Goal: Task Accomplishment & Management: Manage account settings

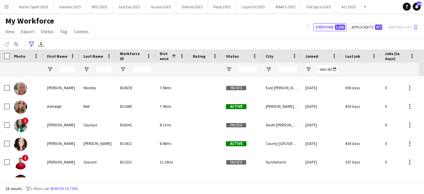
scroll to position [150, 0]
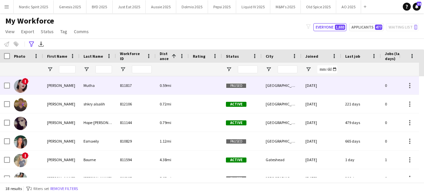
drag, startPoint x: 424, startPoint y: 97, endPoint x: 417, endPoint y: 55, distance: 42.0
click at [417, 55] on div "Workforce Details Photo First Name" at bounding box center [212, 115] width 424 height 133
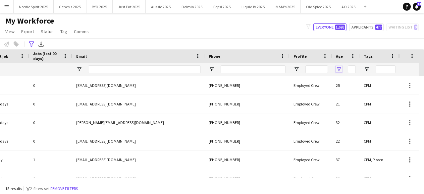
click at [341, 71] on span "Open Filter Menu" at bounding box center [339, 69] width 6 height 6
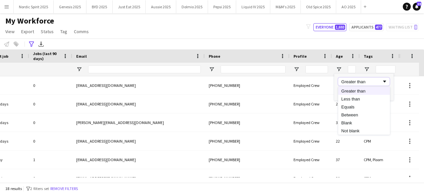
click at [346, 79] on div "Greater than" at bounding box center [363, 82] width 51 height 8
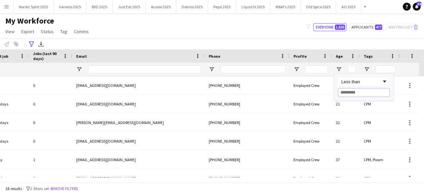
click at [351, 93] on input "Filter Value" at bounding box center [363, 92] width 51 height 8
type input "**"
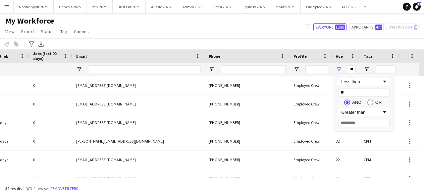
click at [268, 29] on div "My Workforce View Views Default view Compliance Log New view Update view Delete…" at bounding box center [212, 27] width 424 height 23
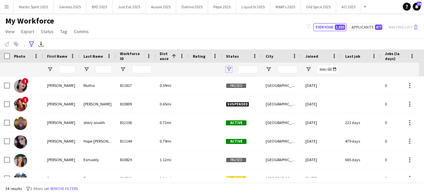
click at [229, 67] on span "Open Filter Menu" at bounding box center [229, 69] width 6 height 6
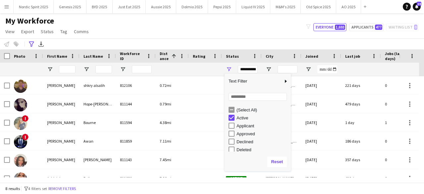
click at [231, 130] on div "Approved" at bounding box center [260, 134] width 62 height 8
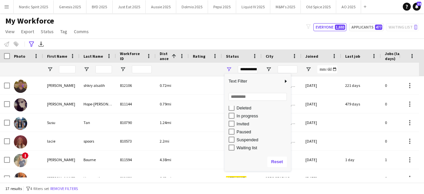
drag, startPoint x: 289, startPoint y: 124, endPoint x: 267, endPoint y: 137, distance: 25.4
click at [286, 142] on div "Deleted In progress Invited Paused Suspended Waiting list" at bounding box center [258, 129] width 66 height 48
click at [249, 132] on div "Paused" at bounding box center [263, 131] width 52 height 5
type input "**********"
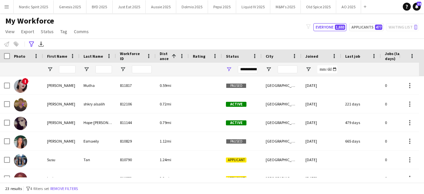
click at [254, 32] on div "My Workforce View Views Default view Compliance Log New view Update view Delete…" at bounding box center [212, 27] width 424 height 23
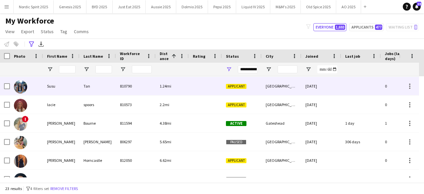
click at [23, 86] on img at bounding box center [20, 86] width 13 height 13
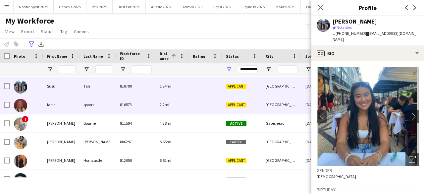
click at [17, 101] on img at bounding box center [20, 105] width 13 height 13
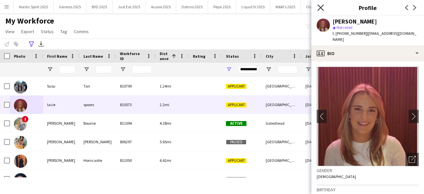
click at [319, 7] on icon at bounding box center [320, 7] width 6 height 6
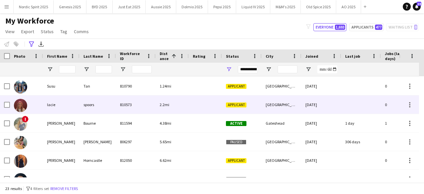
click at [24, 108] on img at bounding box center [20, 105] width 13 height 13
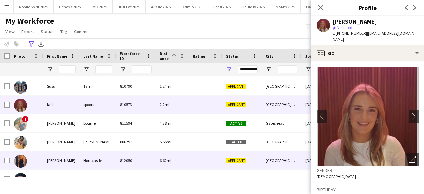
click at [19, 162] on img at bounding box center [20, 160] width 13 height 13
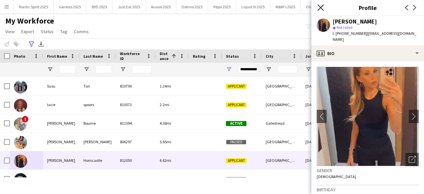
click at [322, 9] on icon at bounding box center [320, 7] width 6 height 6
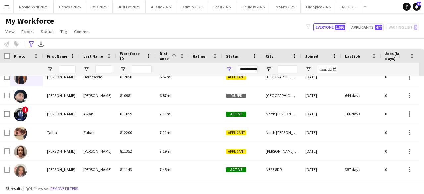
scroll to position [153, 0]
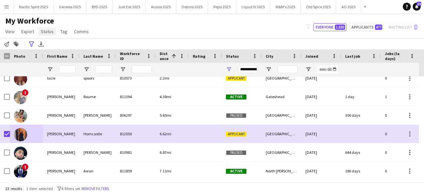
click at [46, 34] on link "Status" at bounding box center [47, 31] width 18 height 9
click at [46, 46] on span "Edit" at bounding box center [47, 46] width 8 height 6
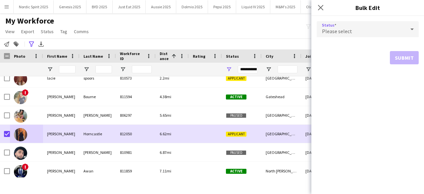
click at [370, 32] on div "Please select" at bounding box center [361, 29] width 89 height 16
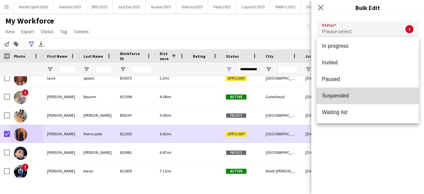
click at [385, 101] on mat-option "Suspended" at bounding box center [368, 95] width 102 height 17
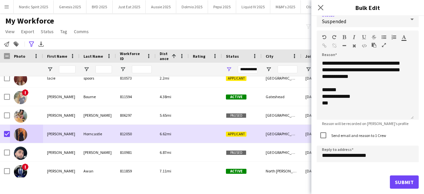
scroll to position [1, 0]
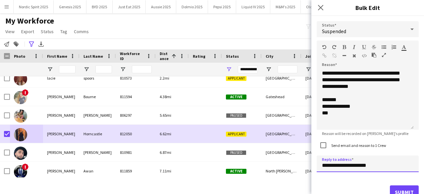
drag, startPoint x: 355, startPoint y: 166, endPoint x: 325, endPoint y: 166, distance: 30.5
click at [325, 166] on input "**********" at bounding box center [368, 163] width 102 height 17
type input "**********"
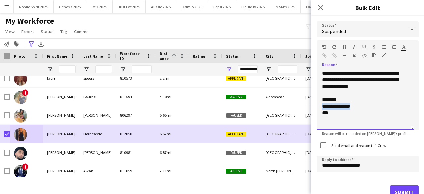
drag, startPoint x: 361, startPoint y: 109, endPoint x: 319, endPoint y: 106, distance: 42.5
click at [319, 106] on div "**********" at bounding box center [365, 100] width 97 height 60
click at [321, 100] on div "**********" at bounding box center [365, 100] width 97 height 60
click at [333, 105] on div "**********" at bounding box center [365, 100] width 97 height 60
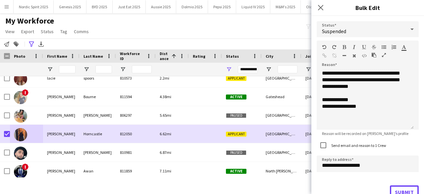
drag, startPoint x: 396, startPoint y: 188, endPoint x: 400, endPoint y: 35, distance: 152.8
click at [399, 36] on form "**********" at bounding box center [368, 110] width 102 height 188
click at [406, 31] on div at bounding box center [412, 29] width 13 height 13
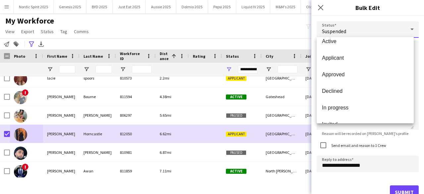
scroll to position [0, 0]
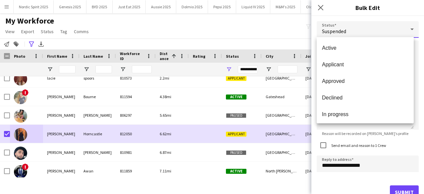
click at [398, 16] on div at bounding box center [212, 97] width 424 height 194
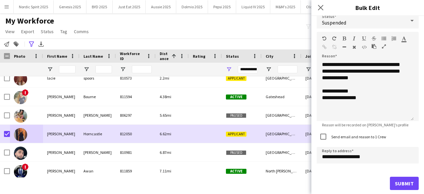
scroll to position [10, 0]
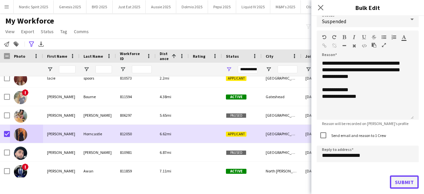
click at [396, 180] on button "Submit" at bounding box center [404, 181] width 29 height 13
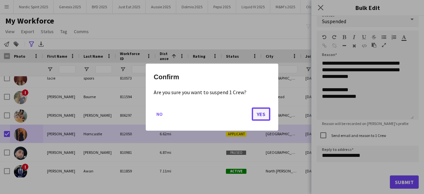
click at [260, 112] on button "Yes" at bounding box center [261, 113] width 19 height 13
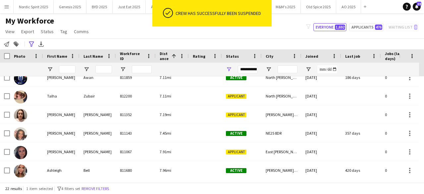
scroll to position [180, 0]
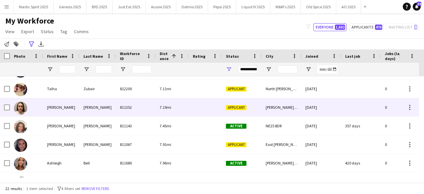
click at [20, 113] on img at bounding box center [20, 107] width 13 height 13
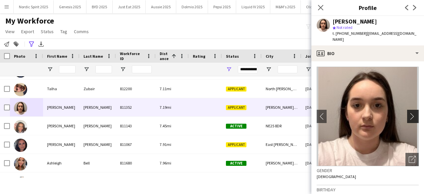
click at [410, 119] on app-icon "chevron-right" at bounding box center [414, 116] width 10 height 7
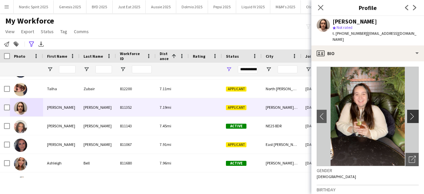
click at [410, 119] on app-icon "chevron-right" at bounding box center [414, 116] width 10 height 7
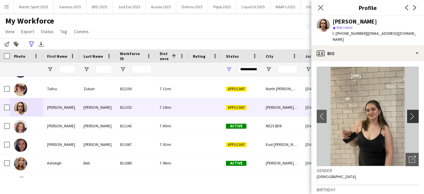
click at [410, 119] on app-icon "chevron-right" at bounding box center [414, 116] width 10 height 7
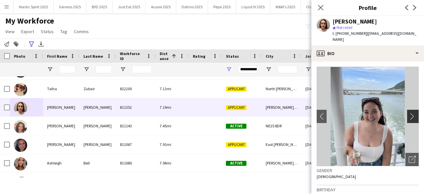
click at [410, 119] on app-icon "chevron-right" at bounding box center [414, 116] width 10 height 7
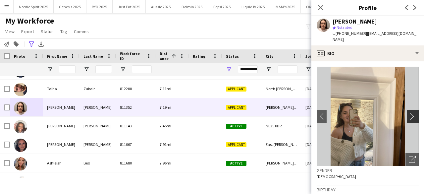
click at [410, 119] on app-icon "chevron-right" at bounding box center [414, 116] width 10 height 7
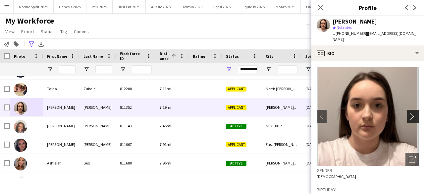
click at [410, 119] on app-icon "chevron-right" at bounding box center [414, 116] width 10 height 7
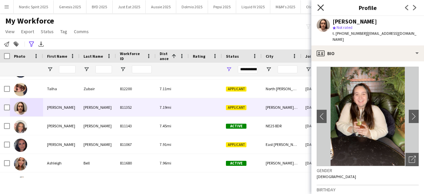
click at [321, 9] on icon "Close pop-in" at bounding box center [320, 7] width 6 height 6
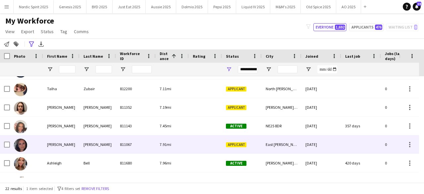
click at [27, 145] on div at bounding box center [26, 144] width 33 height 18
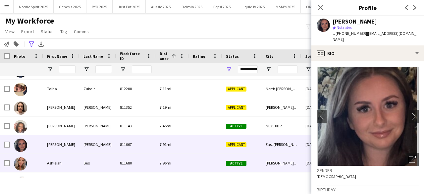
click at [24, 161] on img at bounding box center [20, 163] width 13 height 13
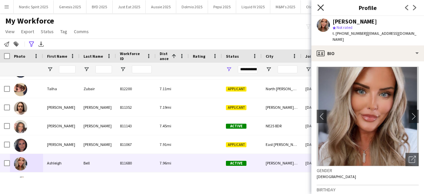
click at [319, 10] on icon "Close pop-in" at bounding box center [320, 7] width 6 height 6
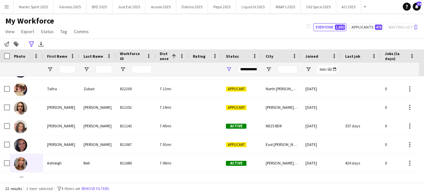
click at [261, 23] on div "My Workforce View Views Default view Compliance Log New view Update view Delete…" at bounding box center [212, 27] width 424 height 23
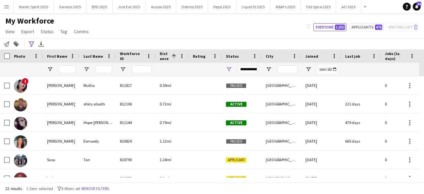
scroll to position [88, 0]
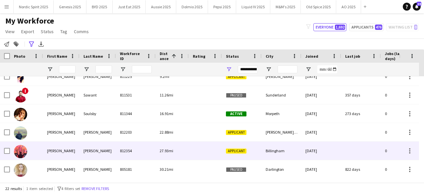
click at [22, 147] on img at bounding box center [20, 151] width 13 height 13
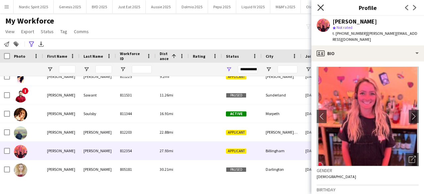
click at [321, 9] on icon "Close pop-in" at bounding box center [320, 7] width 6 height 6
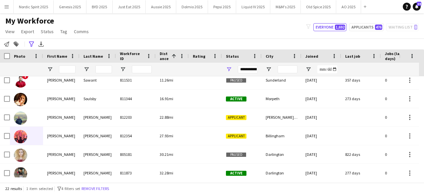
scroll to position [307, 0]
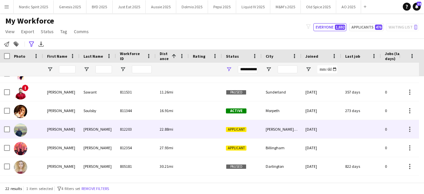
click at [17, 130] on img at bounding box center [20, 129] width 13 height 13
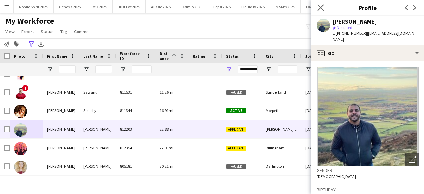
click at [324, 10] on app-icon "Close pop-in" at bounding box center [321, 8] width 10 height 10
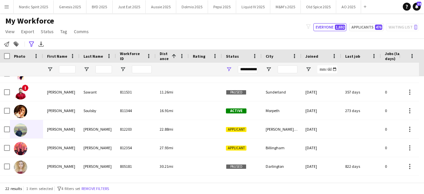
scroll to position [277, 0]
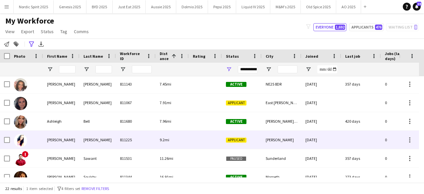
click at [17, 140] on img at bounding box center [20, 140] width 13 height 13
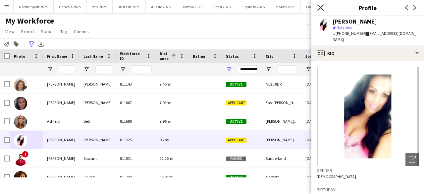
click at [318, 10] on icon at bounding box center [320, 7] width 6 height 6
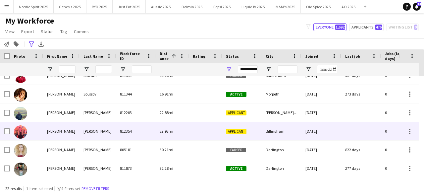
click at [18, 131] on img at bounding box center [20, 131] width 13 height 13
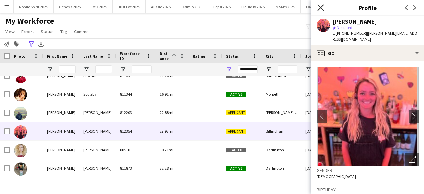
click at [321, 8] on icon at bounding box center [320, 7] width 6 height 6
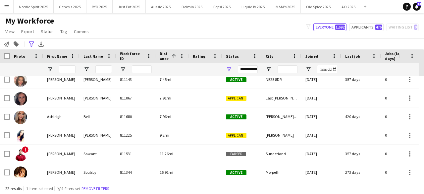
scroll to position [217, 0]
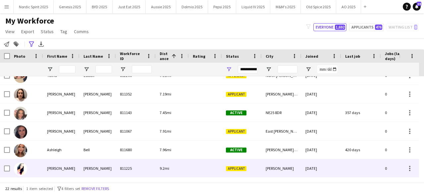
click at [17, 171] on img at bounding box center [20, 168] width 13 height 13
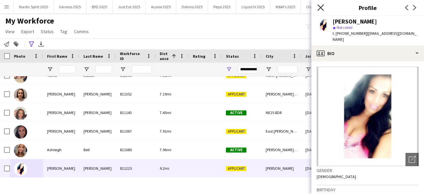
click at [319, 8] on icon "Close pop-in" at bounding box center [320, 7] width 6 height 6
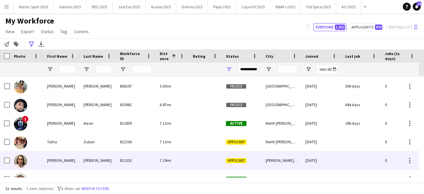
click at [20, 159] on img at bounding box center [20, 160] width 13 height 13
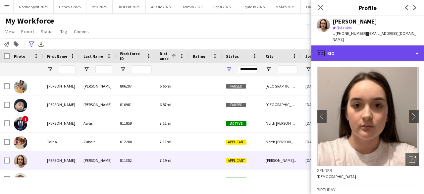
click at [423, 47] on div "profile Bio" at bounding box center [367, 53] width 113 height 16
click at [415, 55] on div "profile Bio" at bounding box center [367, 53] width 113 height 16
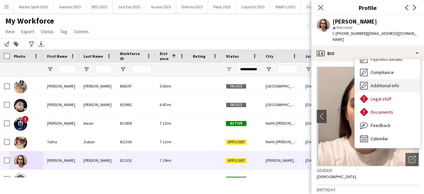
click at [396, 89] on div "Additional info Additional info" at bounding box center [388, 85] width 66 height 13
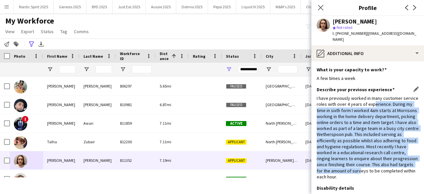
drag, startPoint x: 388, startPoint y: 105, endPoint x: 325, endPoint y: 174, distance: 93.4
click at [325, 174] on div "I have previously worked in many customer service roles with over 4 years of ex…" at bounding box center [368, 137] width 102 height 84
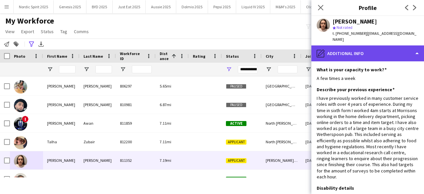
click at [387, 50] on div "pencil4 Additional info" at bounding box center [367, 53] width 113 height 16
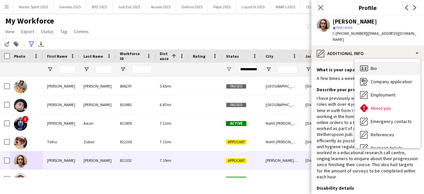
click at [366, 66] on icon "Bio" at bounding box center [364, 68] width 8 height 8
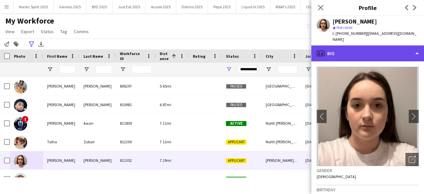
click at [369, 54] on div "profile Bio" at bounding box center [367, 53] width 113 height 16
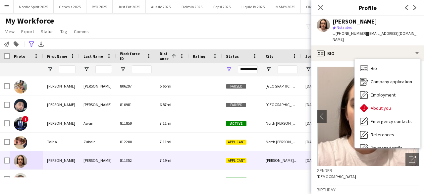
click at [190, 23] on div "My Workforce View Views Default view Compliance Log New view Update view Delete…" at bounding box center [212, 27] width 424 height 23
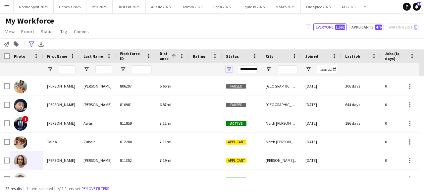
click at [228, 67] on span "Open Filter Menu" at bounding box center [229, 69] width 6 height 6
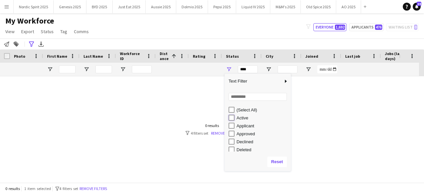
type input "**********"
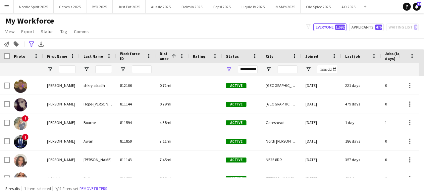
click at [243, 42] on div "**********" at bounding box center [212, 43] width 424 height 11
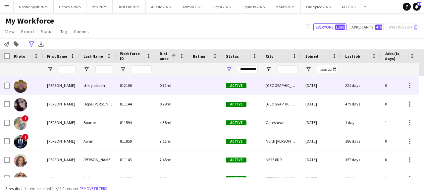
drag, startPoint x: 424, startPoint y: 94, endPoint x: 416, endPoint y: 86, distance: 11.5
click at [416, 86] on div "[PERSON_NAME] alsalih 812106 0.72mi Active [GEOGRAPHIC_DATA] [DATE] 221 days 0 …" at bounding box center [212, 126] width 424 height 101
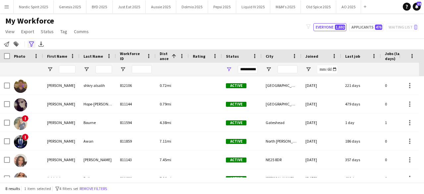
click at [30, 46] on icon "Advanced filters" at bounding box center [31, 43] width 5 height 5
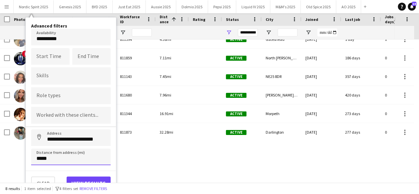
click at [56, 154] on input "*****" at bounding box center [71, 156] width 80 height 17
click at [75, 181] on button "View results" at bounding box center [89, 182] width 44 height 13
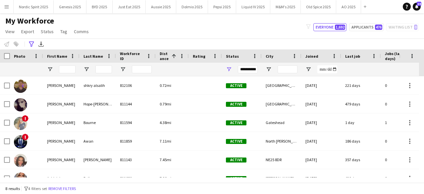
click at [30, 48] on div "**********" at bounding box center [212, 43] width 424 height 11
click at [30, 44] on icon at bounding box center [31, 43] width 5 height 5
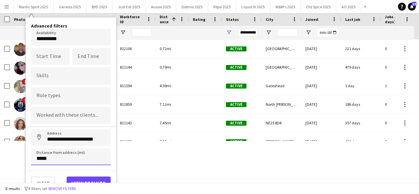
click at [64, 159] on input "*****" at bounding box center [71, 156] width 80 height 17
type input "*****"
click at [73, 177] on button "View results" at bounding box center [89, 182] width 44 height 13
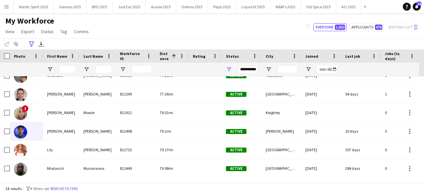
drag, startPoint x: 424, startPoint y: 92, endPoint x: 421, endPoint y: 160, distance: 67.6
click at [421, 160] on div at bounding box center [421, 126] width 5 height 101
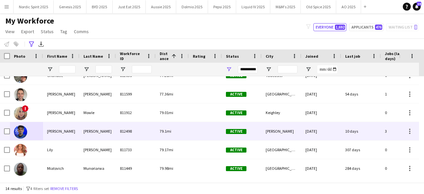
click at [24, 133] on img at bounding box center [20, 131] width 13 height 13
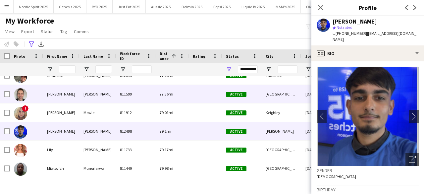
click at [21, 94] on img at bounding box center [20, 94] width 13 height 13
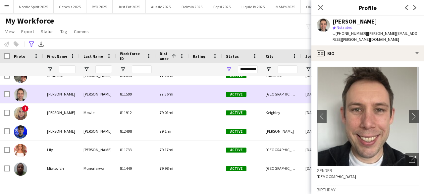
click at [21, 94] on img at bounding box center [20, 94] width 13 height 13
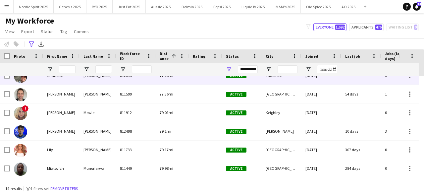
click at [21, 79] on img at bounding box center [20, 76] width 13 height 13
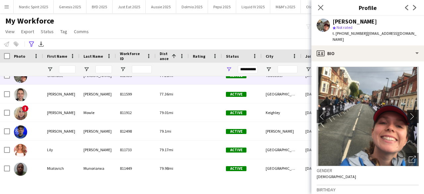
click at [409, 117] on app-icon "chevron-right" at bounding box center [414, 116] width 10 height 7
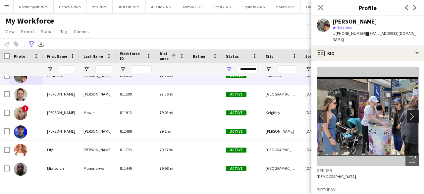
click at [409, 117] on app-icon "chevron-right" at bounding box center [414, 116] width 10 height 7
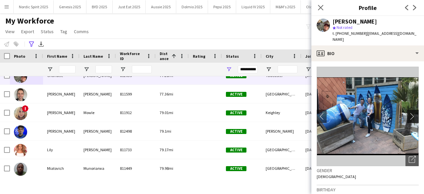
click at [409, 117] on app-icon "chevron-right" at bounding box center [414, 116] width 10 height 7
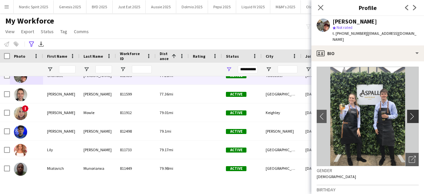
click at [409, 117] on app-icon "chevron-right" at bounding box center [414, 116] width 10 height 7
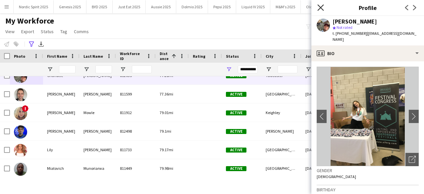
click at [322, 10] on icon "Close pop-in" at bounding box center [320, 7] width 6 height 6
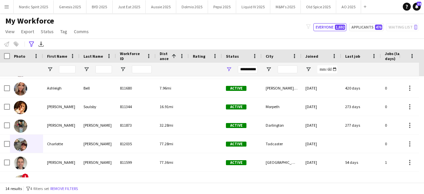
scroll to position [117, 0]
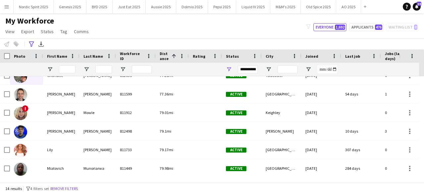
drag, startPoint x: 424, startPoint y: 133, endPoint x: 423, endPoint y: 164, distance: 30.8
click at [423, 164] on div at bounding box center [421, 126] width 5 height 101
click at [67, 67] on input "First Name Filter Input" at bounding box center [67, 69] width 17 height 8
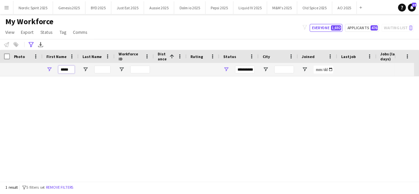
scroll to position [0, 0]
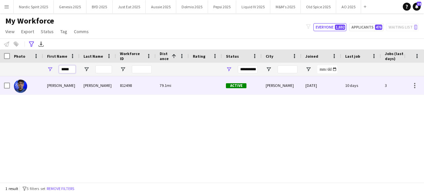
type input "*****"
click at [17, 86] on img at bounding box center [20, 86] width 13 height 13
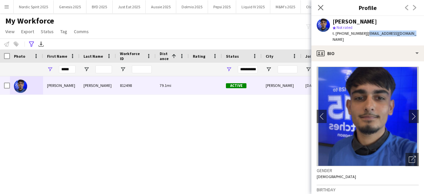
drag, startPoint x: 364, startPoint y: 34, endPoint x: 405, endPoint y: 32, distance: 41.2
click at [405, 32] on div "[PERSON_NAME] [PERSON_NAME] Not rated t. [PHONE_NUMBER] | [EMAIL_ADDRESS][DOMAI…" at bounding box center [367, 30] width 113 height 29
copy span "[EMAIL_ADDRESS][DOMAIN_NAME]"
click at [325, 10] on div "Close pop-in" at bounding box center [320, 7] width 19 height 15
click at [322, 9] on icon at bounding box center [320, 7] width 6 height 6
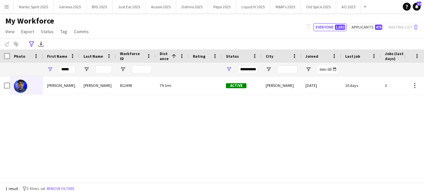
click at [7, 11] on button "Menu" at bounding box center [6, 6] width 13 height 13
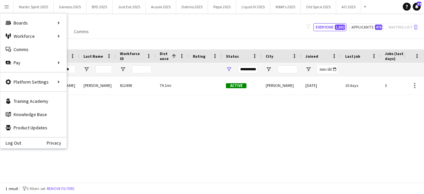
click at [90, 137] on div "[PERSON_NAME] 812498 79.1mi Active [PERSON_NAME] [DATE] 10 days 3 [EMAIL_ADDRES…" at bounding box center [202, 126] width 404 height 101
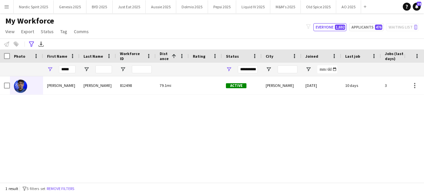
drag, startPoint x: 90, startPoint y: 137, endPoint x: 76, endPoint y: 84, distance: 54.2
click at [76, 84] on div "[PERSON_NAME] 812498 79.1mi Active [PERSON_NAME] [DATE] 10 days 3 [EMAIL_ADDRES…" at bounding box center [202, 126] width 404 height 101
click at [71, 68] on input "*****" at bounding box center [67, 69] width 17 height 8
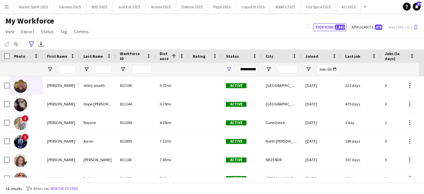
click at [9, 7] on button "Menu" at bounding box center [6, 6] width 13 height 13
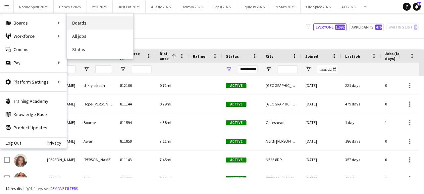
click at [71, 25] on link "Boards" at bounding box center [100, 22] width 66 height 13
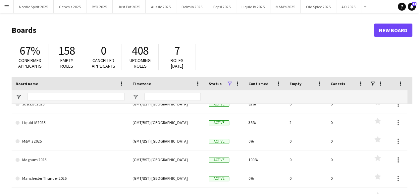
scroll to position [221, 0]
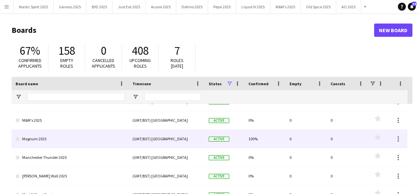
click at [74, 135] on link "Magnum 2025" at bounding box center [70, 139] width 109 height 19
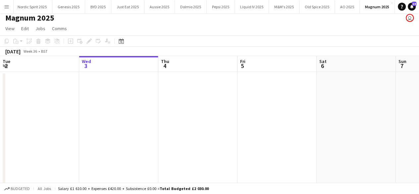
scroll to position [6, 0]
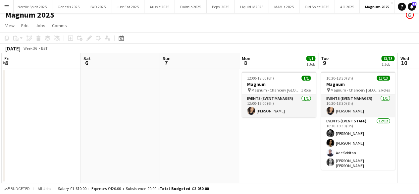
drag, startPoint x: 351, startPoint y: 110, endPoint x: 115, endPoint y: 128, distance: 237.3
click at [115, 128] on app-calendar-viewport "Tue 2 Wed 3 Thu 4 Fri 5 Sat 6 Sun 7 Mon 8 1/1 1 Job Tue 9 13/13 1 Job Wed 10 Th…" at bounding box center [209, 118] width 419 height 130
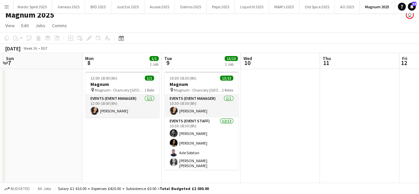
drag, startPoint x: 260, startPoint y: 141, endPoint x: 101, endPoint y: 135, distance: 158.5
click at [101, 135] on app-calendar-viewport "Thu 4 Fri 5 Sat 6 Sun 7 Mon 8 1/1 1 Job Tue 9 13/13 1 Job Wed 10 Thu 11 Fri 12 …" at bounding box center [209, 118] width 419 height 130
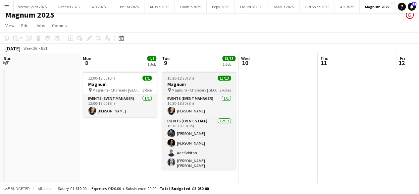
click at [197, 85] on h3 "Magnum" at bounding box center [199, 84] width 74 height 6
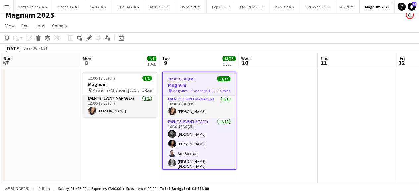
click at [84, 36] on div "Add job Add linked Job Edit Edit linked Job Applicants" at bounding box center [86, 38] width 51 height 8
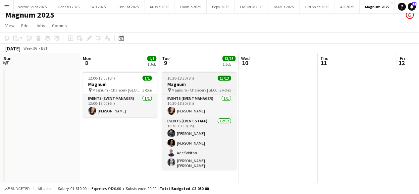
click at [195, 80] on div "10:30-18:30 (8h) 13/13" at bounding box center [199, 78] width 74 height 5
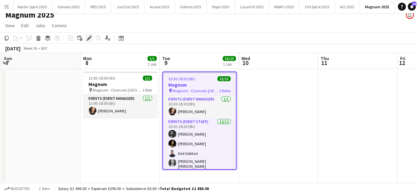
click at [91, 37] on icon "Edit" at bounding box center [88, 37] width 5 height 5
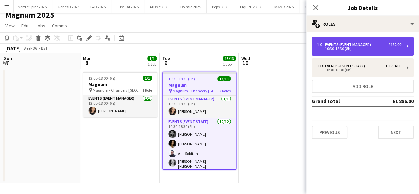
click at [341, 52] on div "1 x Events (Event Manager) £182.00 10:30-18:30 (8h)" at bounding box center [363, 46] width 102 height 19
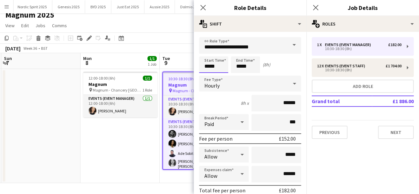
click at [223, 65] on input "*****" at bounding box center [213, 64] width 29 height 17
click at [222, 55] on div at bounding box center [220, 53] width 13 height 7
type input "*****"
click at [222, 55] on div at bounding box center [220, 53] width 13 height 7
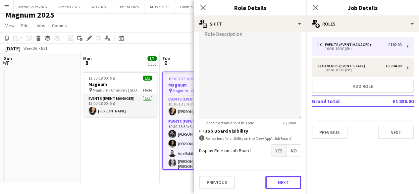
click at [288, 182] on button "Next" at bounding box center [283, 182] width 36 height 13
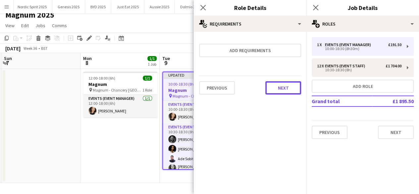
click at [288, 88] on button "Next" at bounding box center [283, 87] width 36 height 13
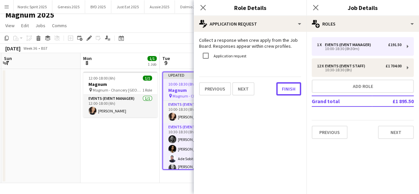
click at [288, 88] on button "Finish" at bounding box center [288, 88] width 25 height 13
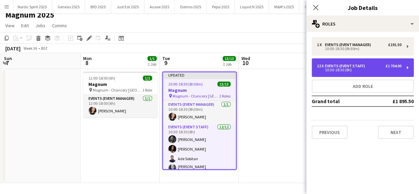
click at [358, 71] on div "12 x Events (Event Staff) £1 704.00 10:30-18:30 (8h)" at bounding box center [363, 67] width 102 height 19
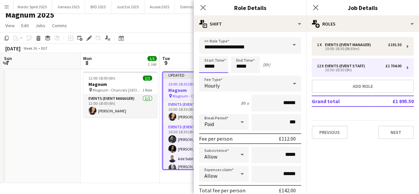
click at [220, 64] on input "*****" at bounding box center [213, 64] width 29 height 17
click at [218, 76] on div at bounding box center [220, 76] width 13 height 7
type input "*****"
click at [219, 76] on div at bounding box center [220, 76] width 13 height 7
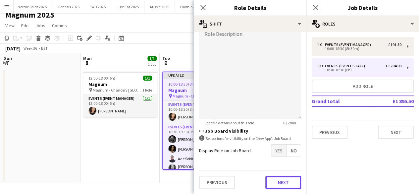
click at [288, 182] on button "Next" at bounding box center [283, 182] width 36 height 13
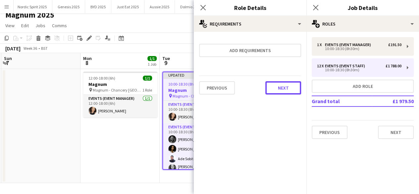
click at [288, 85] on button "Next" at bounding box center [283, 87] width 36 height 13
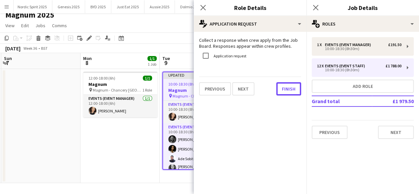
click at [288, 85] on button "Finish" at bounding box center [288, 88] width 25 height 13
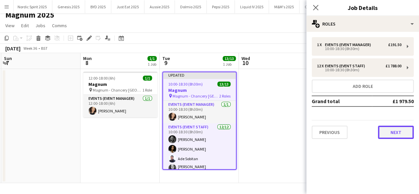
click at [407, 131] on button "Next" at bounding box center [396, 132] width 36 height 13
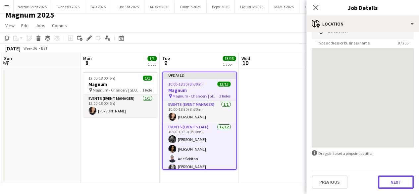
click at [406, 185] on button "Next" at bounding box center [396, 181] width 36 height 13
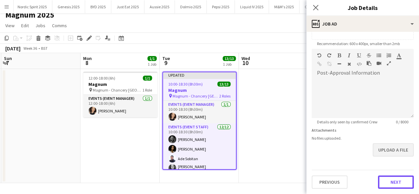
click at [396, 155] on form "Headline ****** 6 / 140 Job Description default Heading 1 Heading 2 Heading 3 H…" at bounding box center [363, 45] width 113 height 285
click at [396, 174] on div "Previous Next" at bounding box center [363, 179] width 102 height 19
click at [396, 179] on button "Next" at bounding box center [396, 182] width 36 height 13
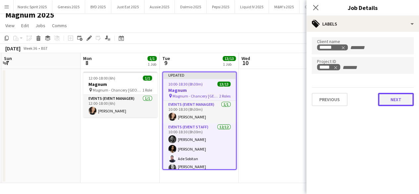
click at [395, 105] on button "Next" at bounding box center [396, 99] width 36 height 13
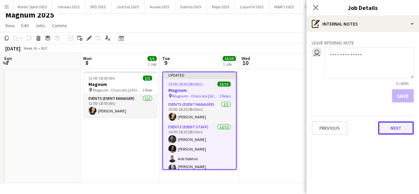
click at [404, 130] on button "Next" at bounding box center [396, 127] width 36 height 13
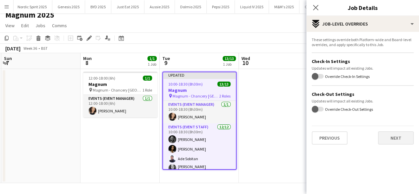
click at [404, 130] on div "Previous Next" at bounding box center [363, 135] width 102 height 19
click at [404, 137] on button "Next" at bounding box center [396, 137] width 36 height 13
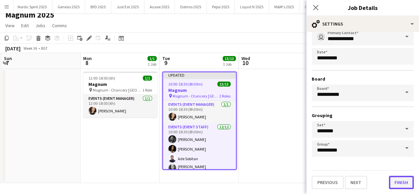
click at [402, 183] on button "Finish" at bounding box center [401, 182] width 25 height 13
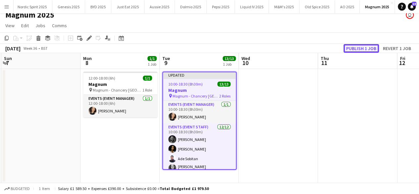
click at [359, 48] on button "Publish 1 job" at bounding box center [361, 48] width 35 height 9
